Goal: Transaction & Acquisition: Purchase product/service

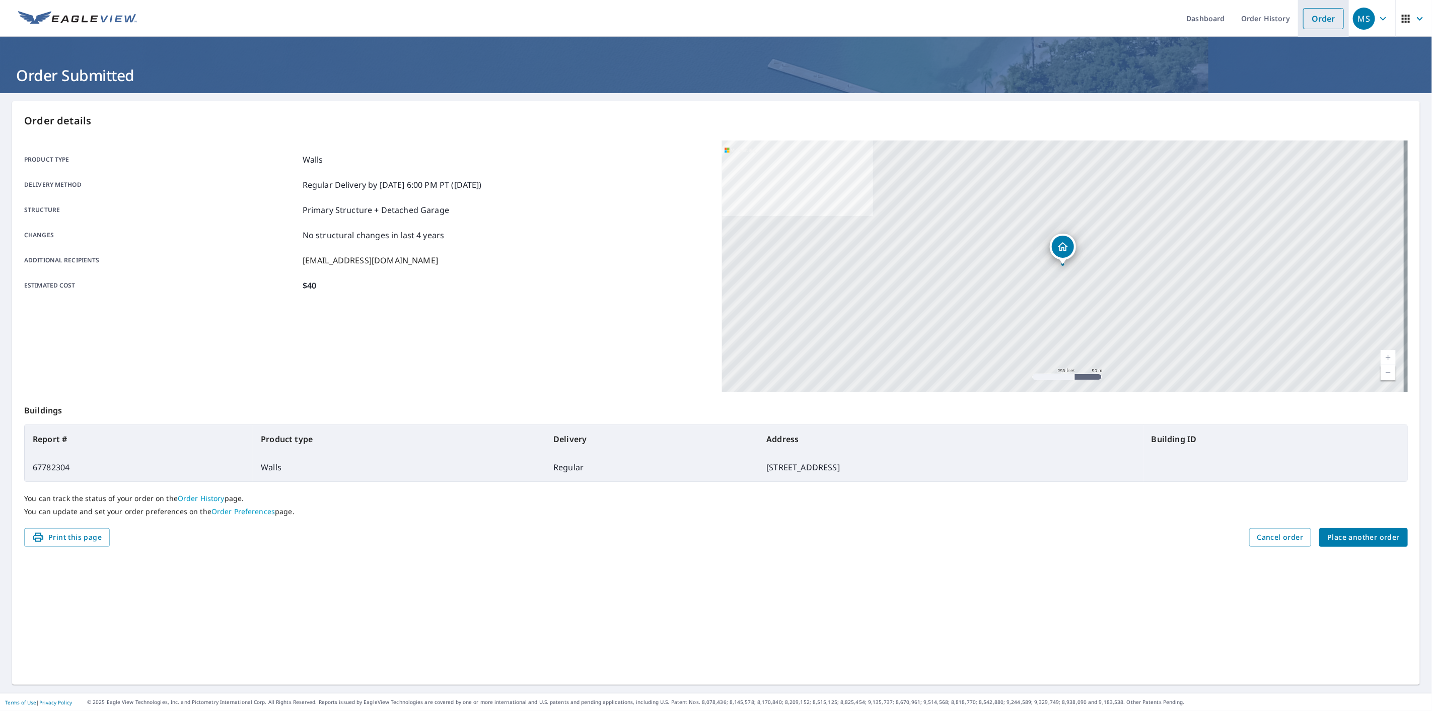
click at [1326, 28] on link "Order" at bounding box center [1323, 18] width 41 height 21
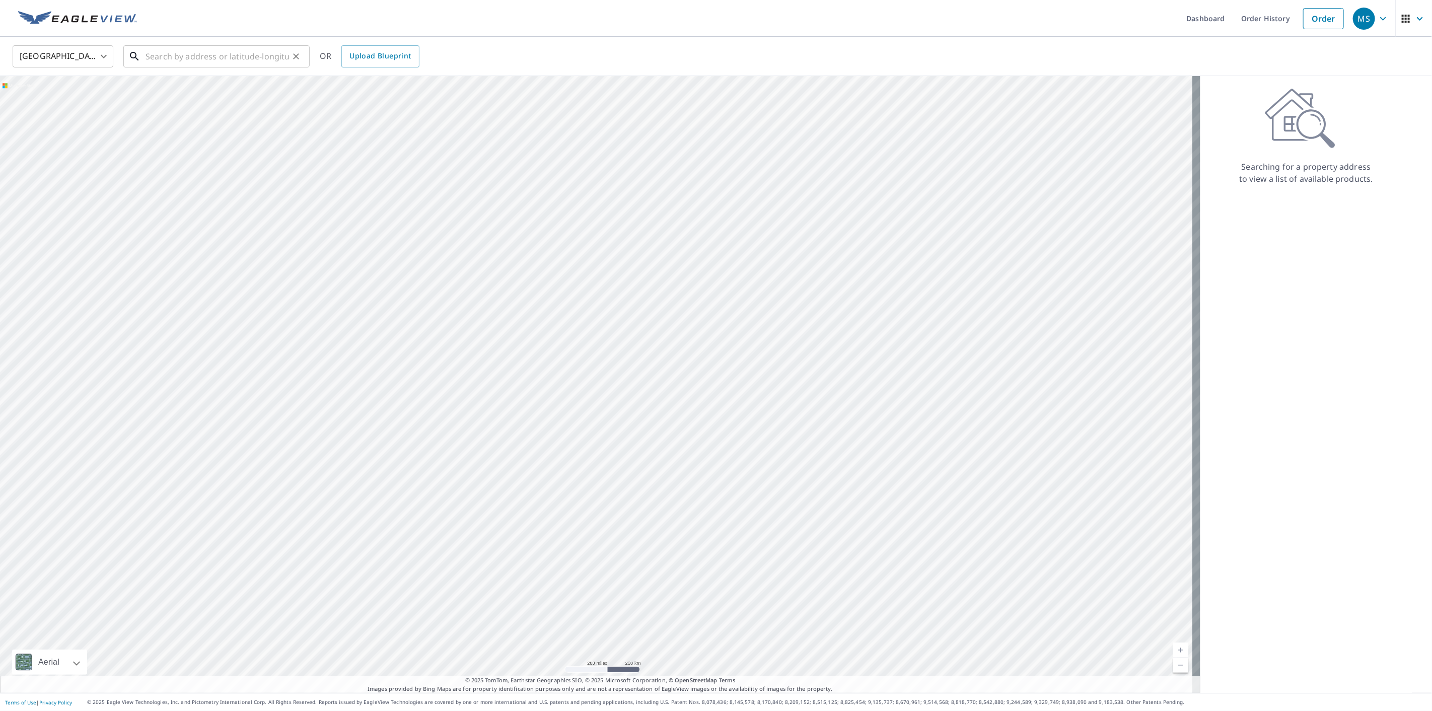
click at [175, 52] on input "text" at bounding box center [216, 56] width 143 height 28
paste input "[STREET_ADDRESS][PERSON_NAME][US_STATE]"
click at [172, 95] on p "[PERSON_NAME], IL 62269" at bounding box center [222, 97] width 158 height 10
type input "[STREET_ADDRESS][PERSON_NAME]"
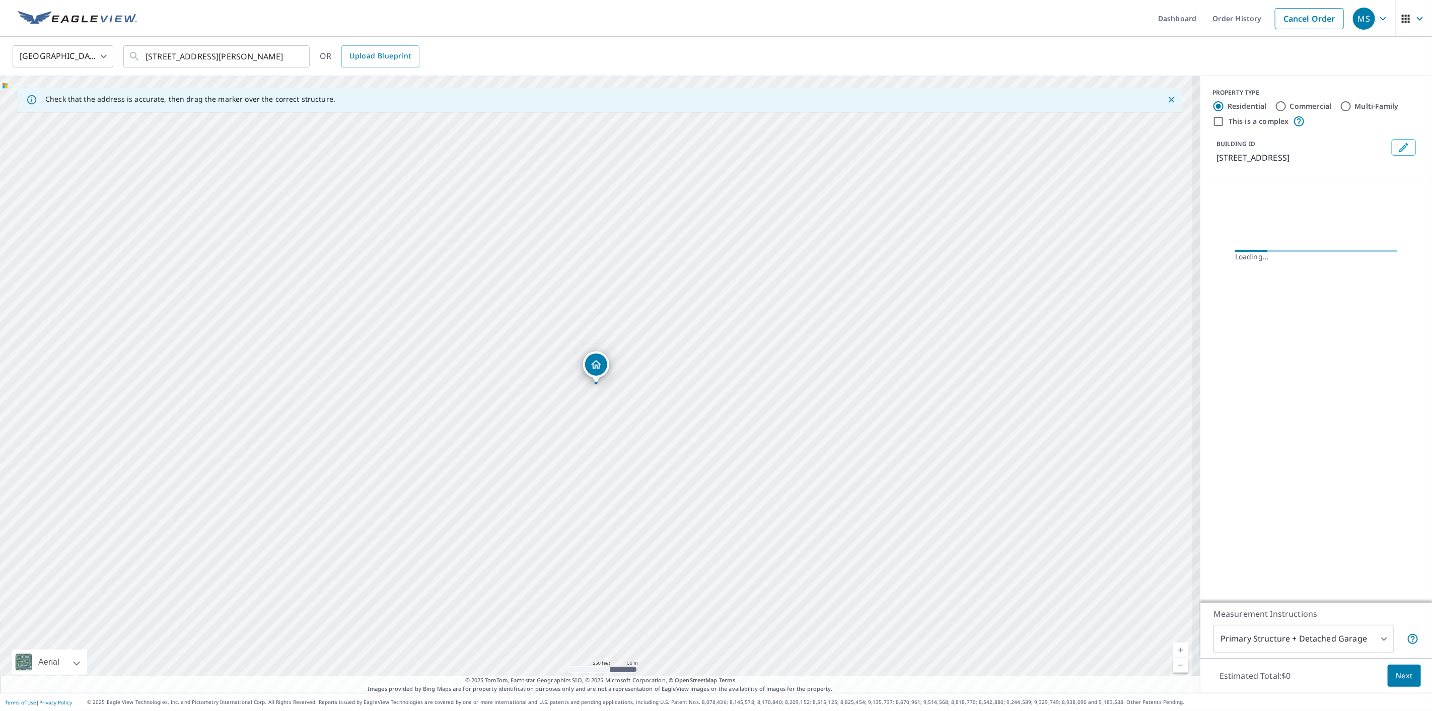
scroll to position [0, 0]
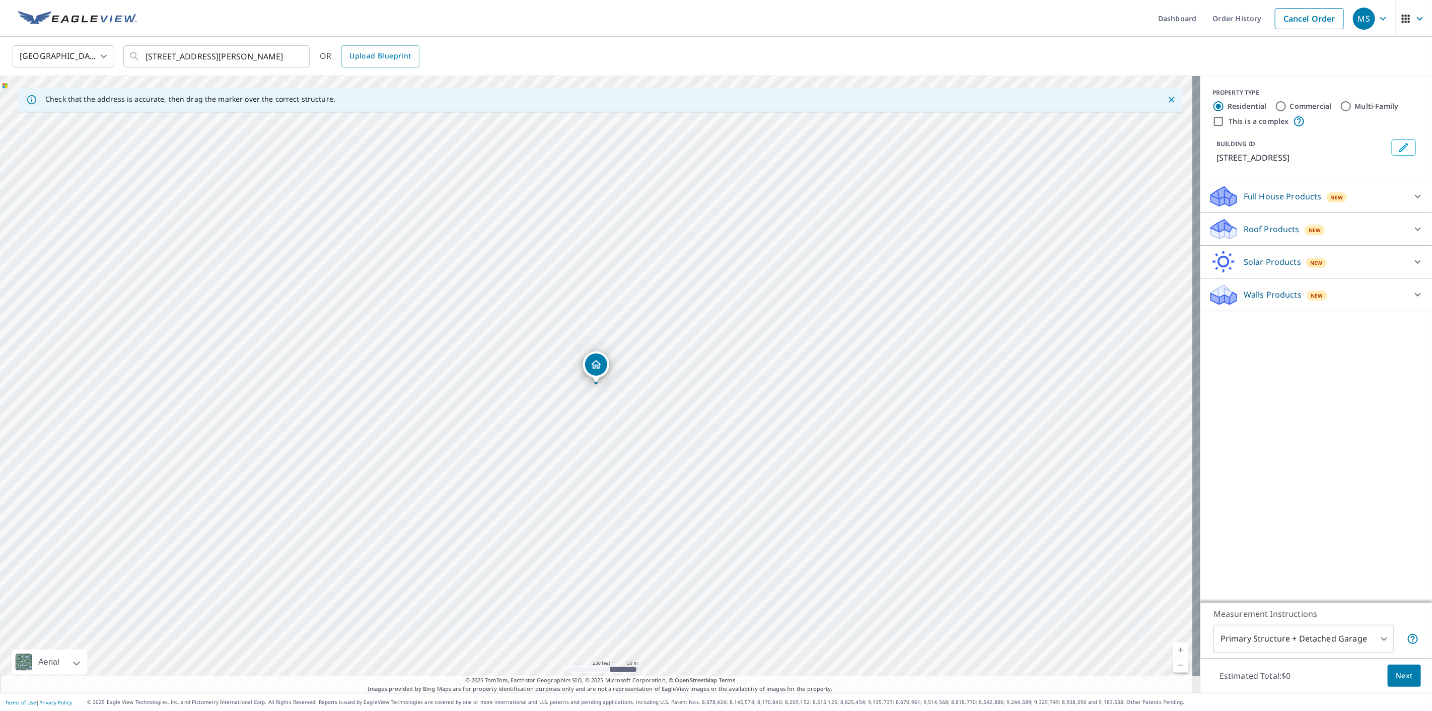
click at [1246, 291] on p "Walls Products" at bounding box center [1272, 294] width 58 height 12
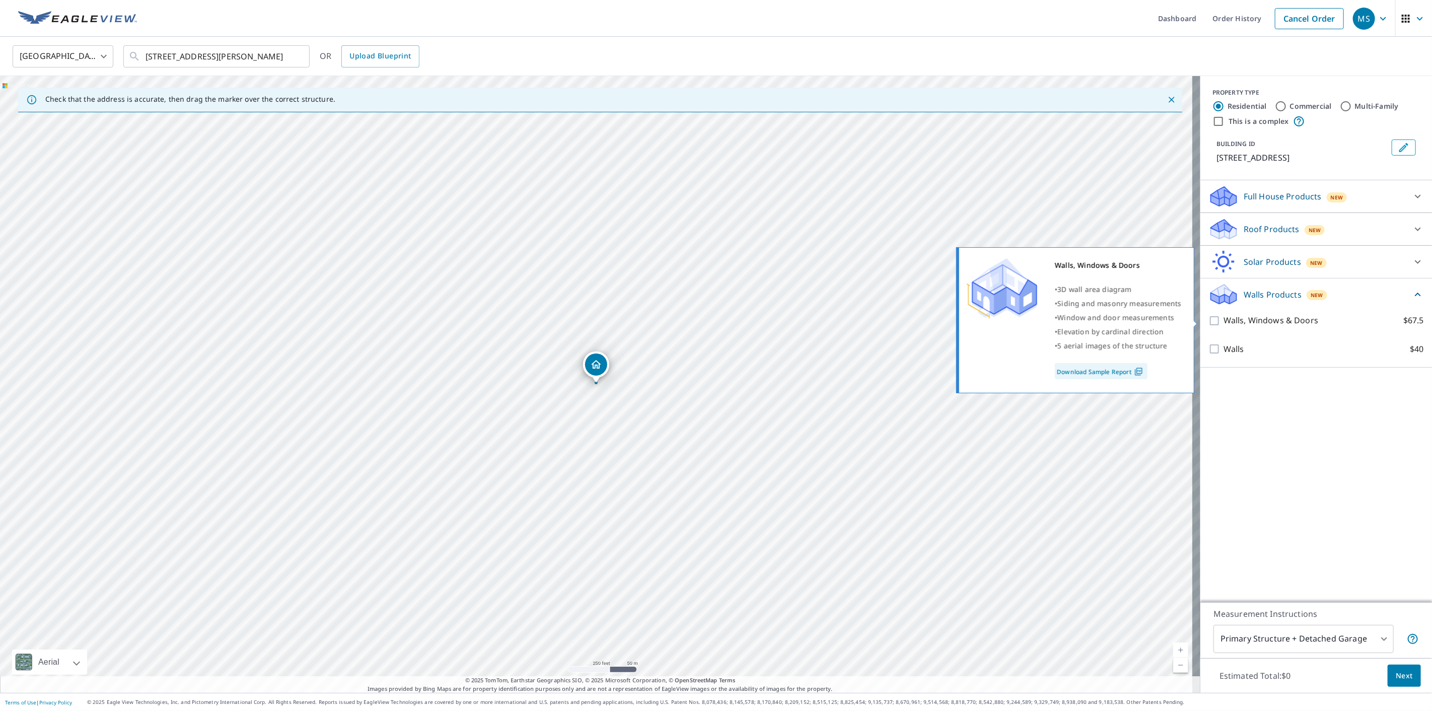
click at [1208, 320] on input "Walls, Windows & Doors $67.5" at bounding box center [1215, 321] width 15 height 12
checkbox input "true"
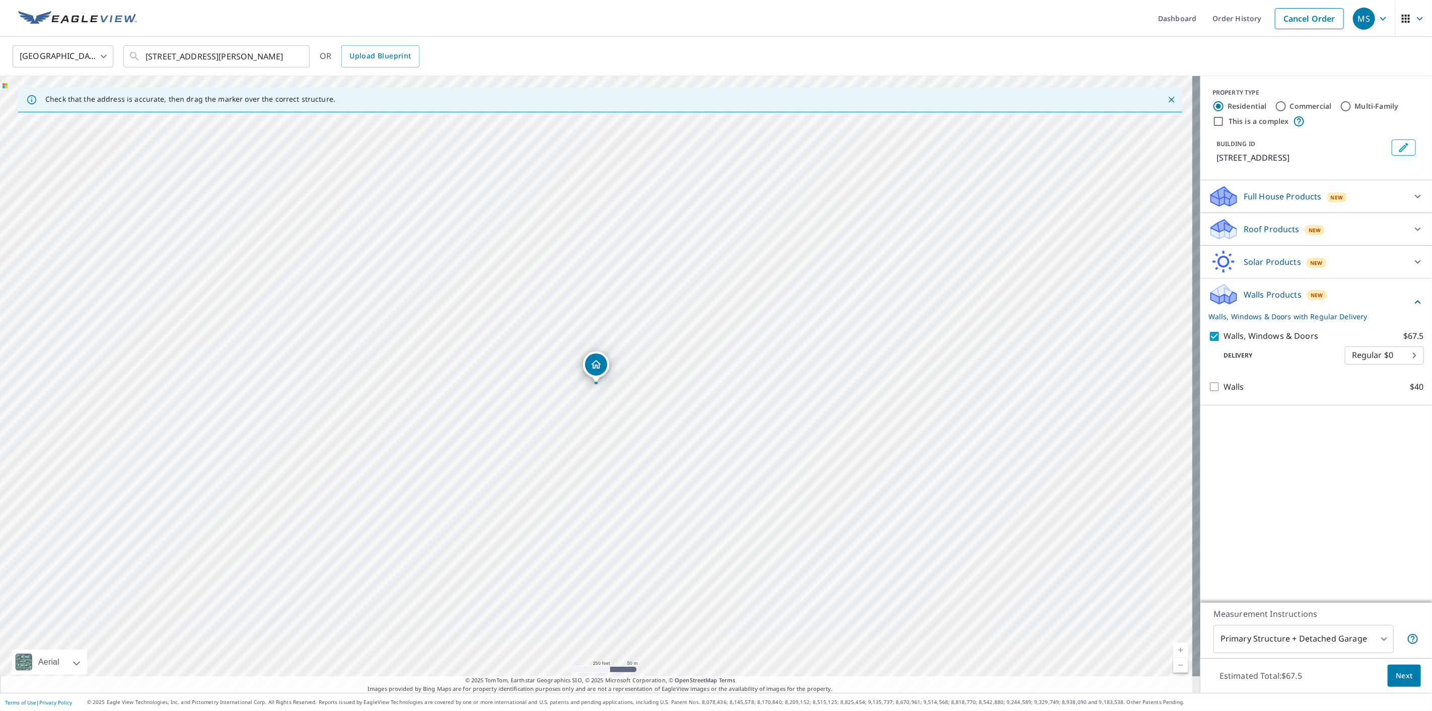
click at [1403, 671] on span "Next" at bounding box center [1403, 676] width 17 height 13
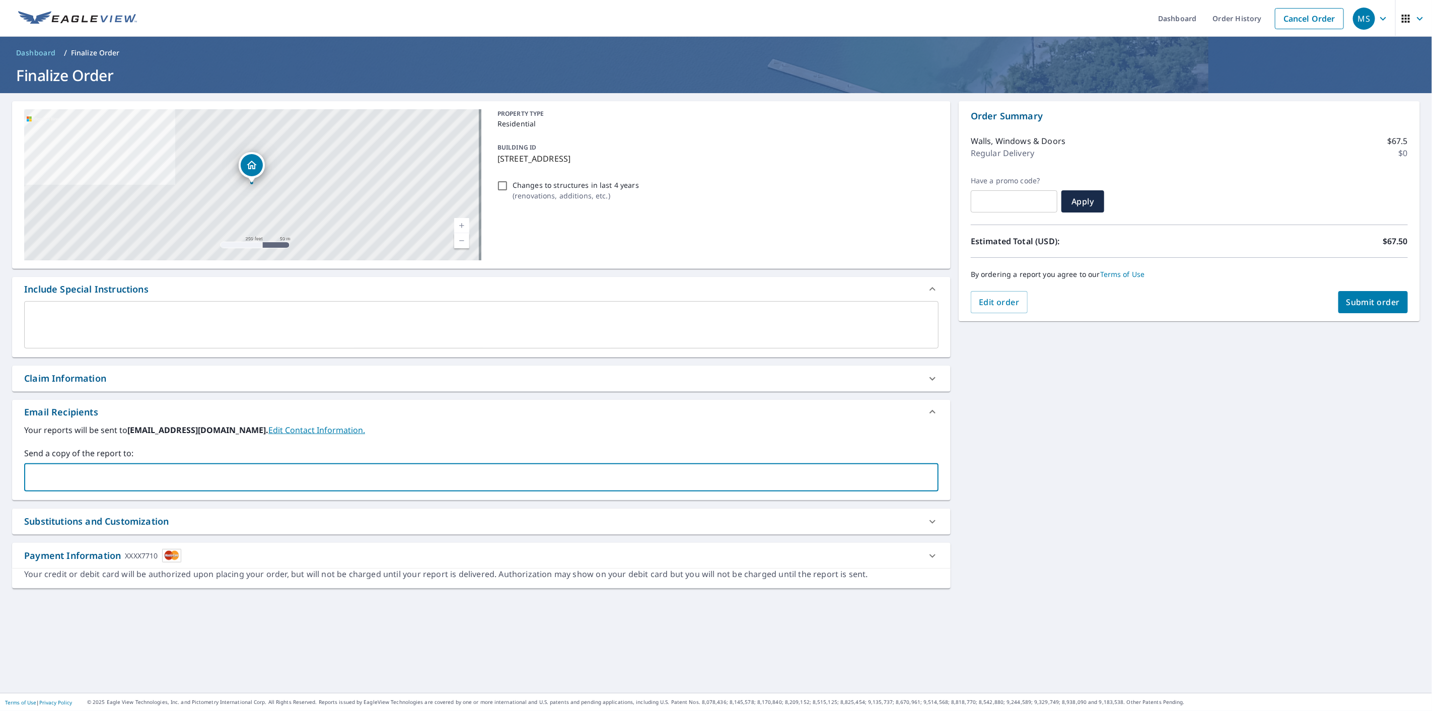
click at [303, 480] on input "text" at bounding box center [474, 477] width 890 height 19
type input "[EMAIL_ADDRESS][DOMAIN_NAME]"
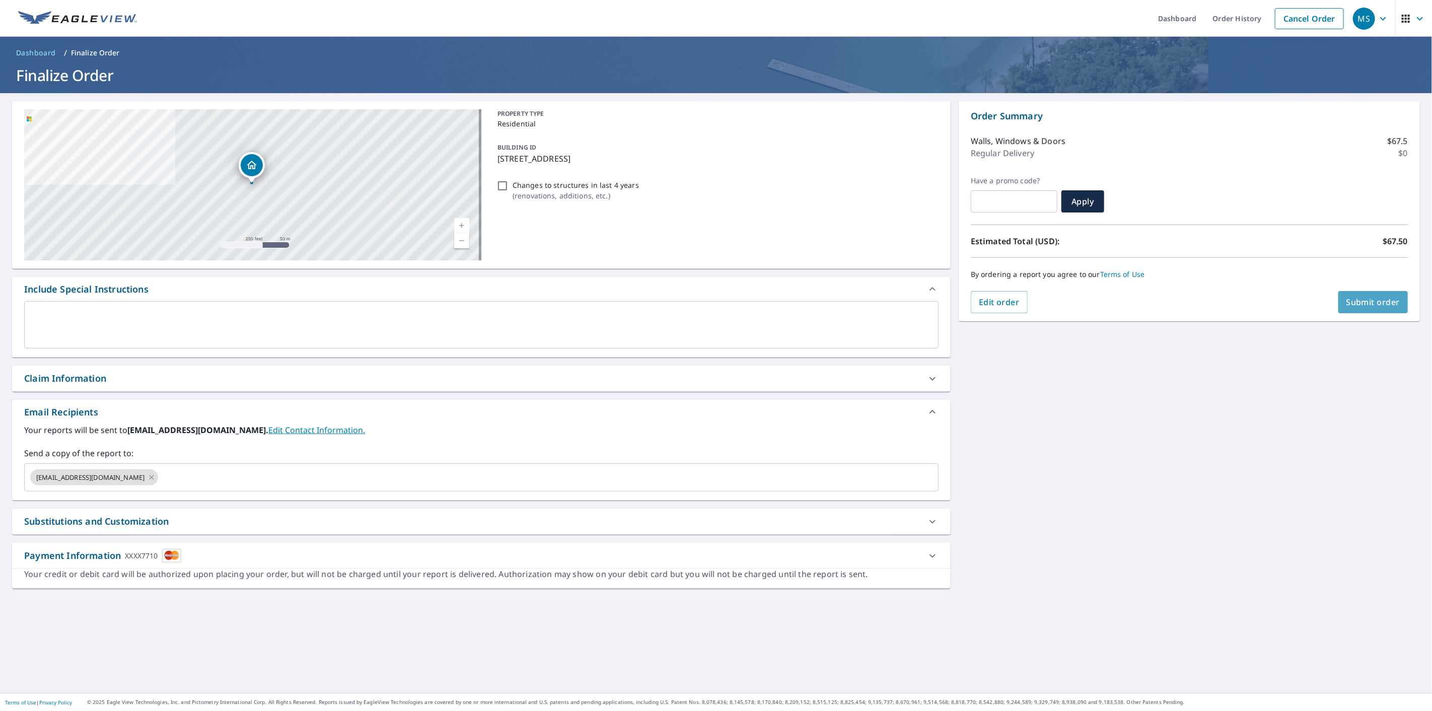
click at [1346, 297] on span "Submit order" at bounding box center [1373, 302] width 54 height 11
checkbox input "true"
